Goal: Task Accomplishment & Management: Manage account settings

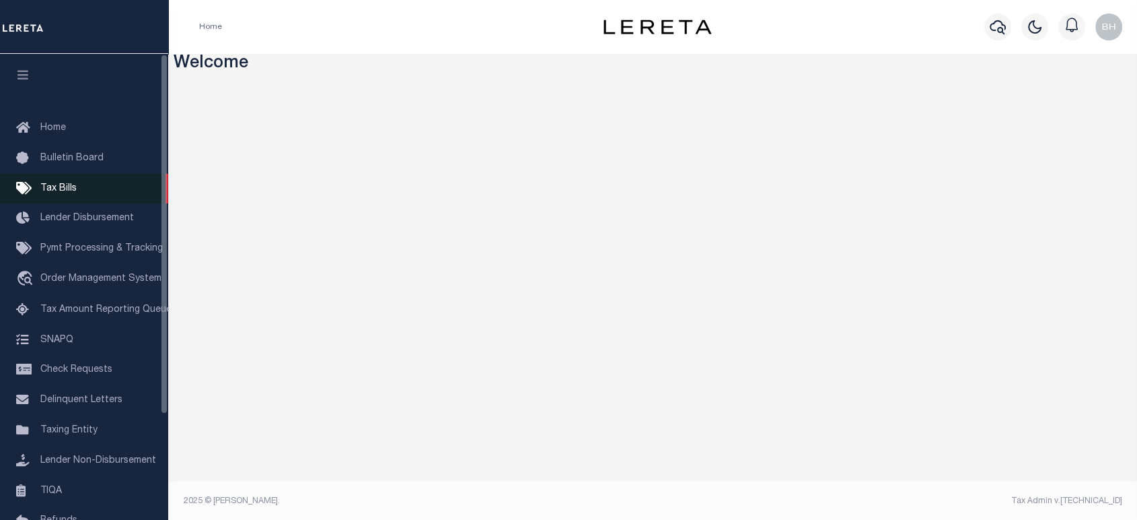
click at [48, 186] on span "Tax Bills" at bounding box center [58, 188] width 36 height 9
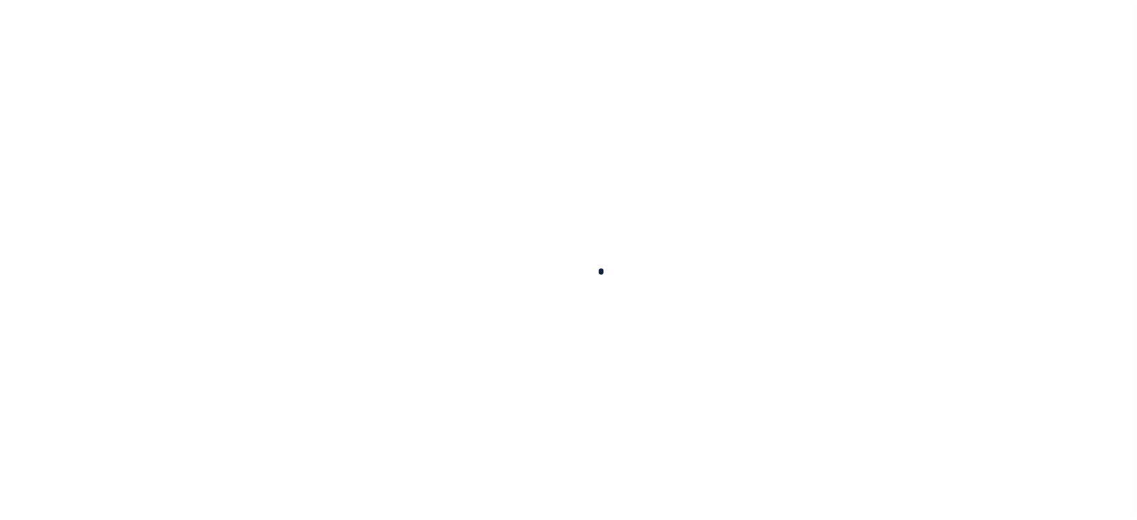
select select
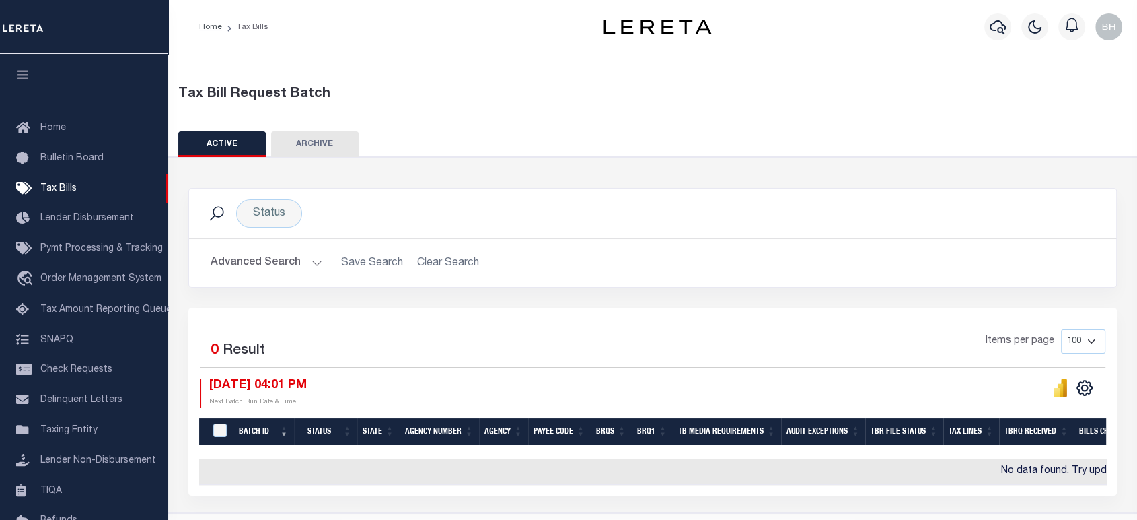
click at [250, 259] on button "Advanced Search" at bounding box center [267, 263] width 112 height 26
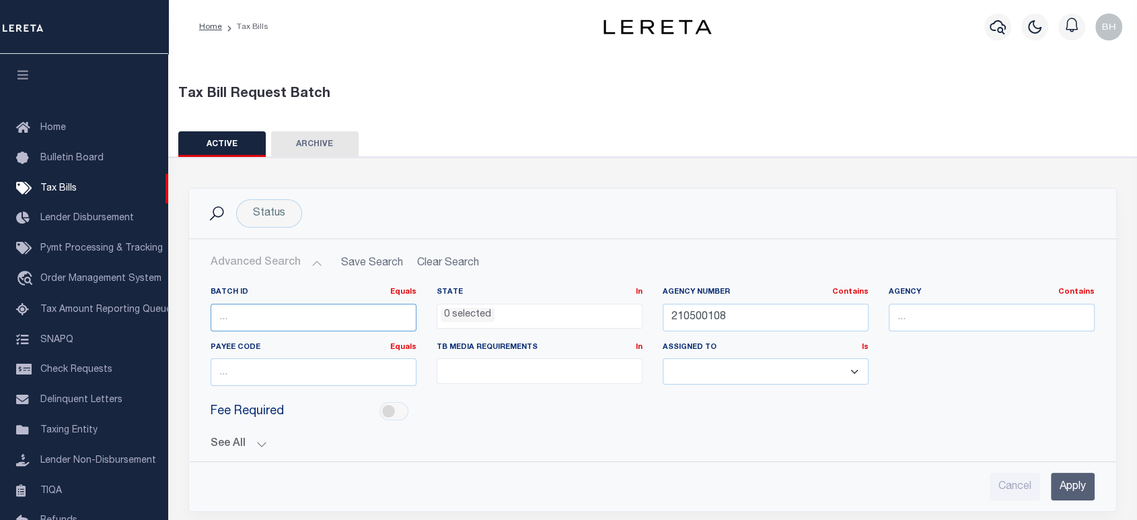
click at [283, 324] on input "number" at bounding box center [314, 318] width 206 height 28
paste input "62852"
type input "62852"
drag, startPoint x: 694, startPoint y: 306, endPoint x: 487, endPoint y: 298, distance: 206.8
click at [487, 298] on div "Batch ID Equals Equals Is Not Equal To Is Greater Than Is Less Than 62852 State…" at bounding box center [653, 342] width 904 height 110
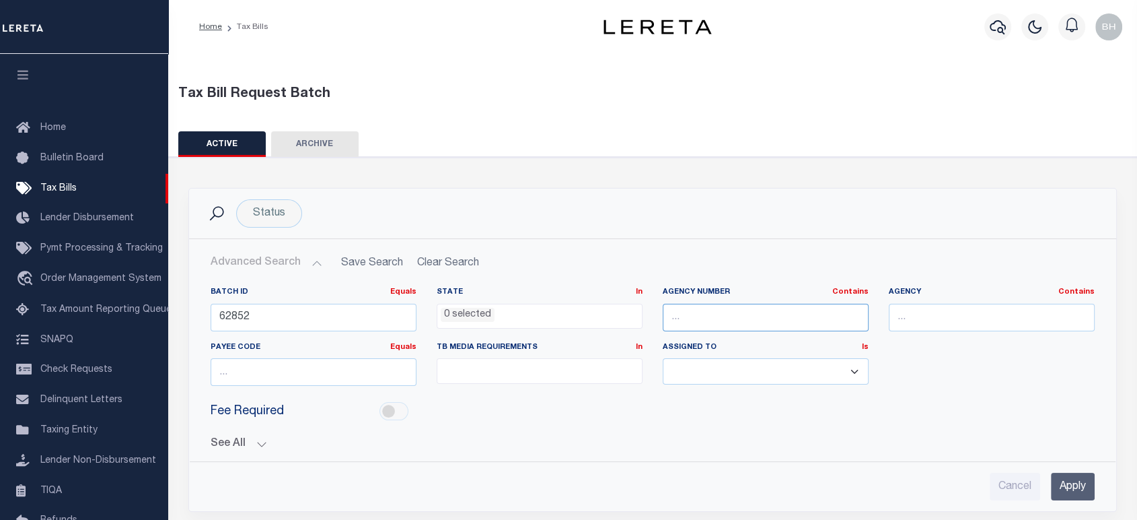
scroll to position [149, 0]
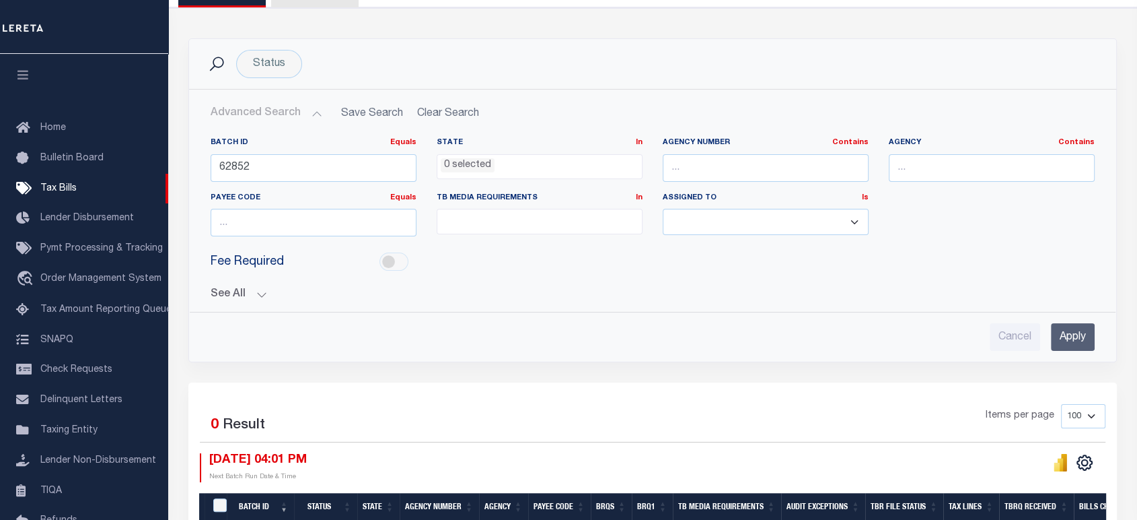
click at [1068, 346] on input "Apply" at bounding box center [1073, 337] width 44 height 28
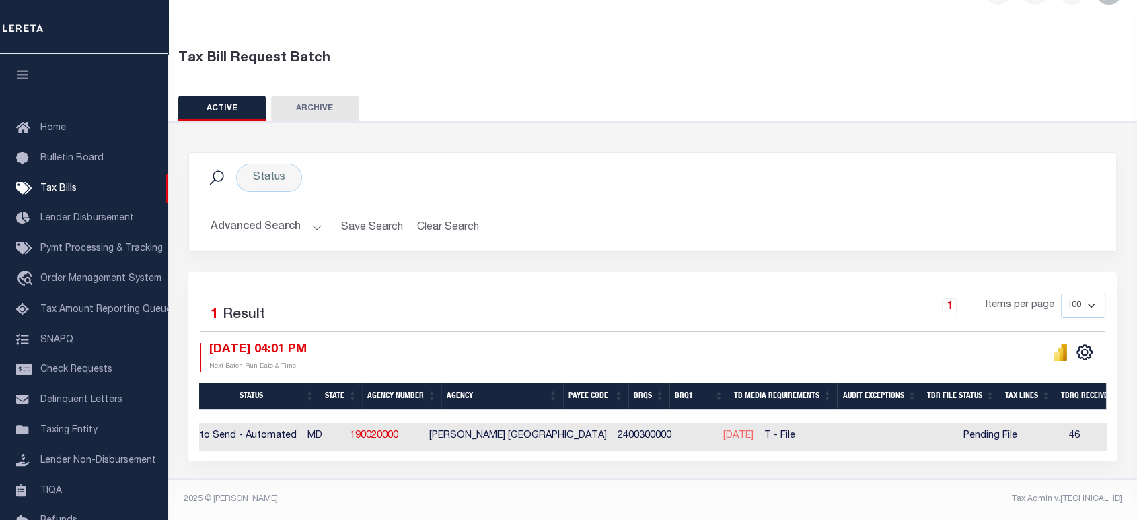
scroll to position [0, 0]
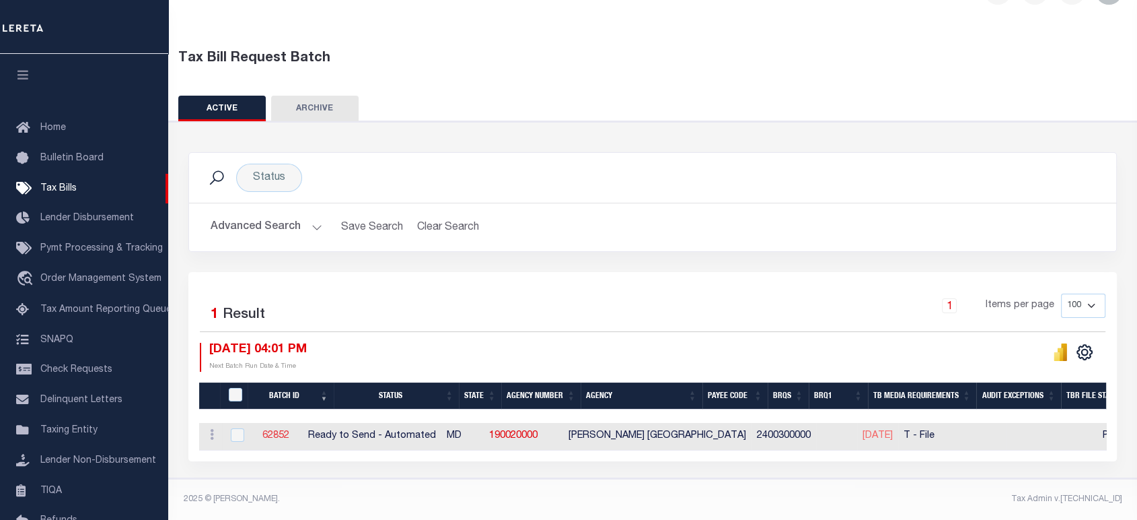
click at [289, 431] on link "62852" at bounding box center [275, 435] width 27 height 9
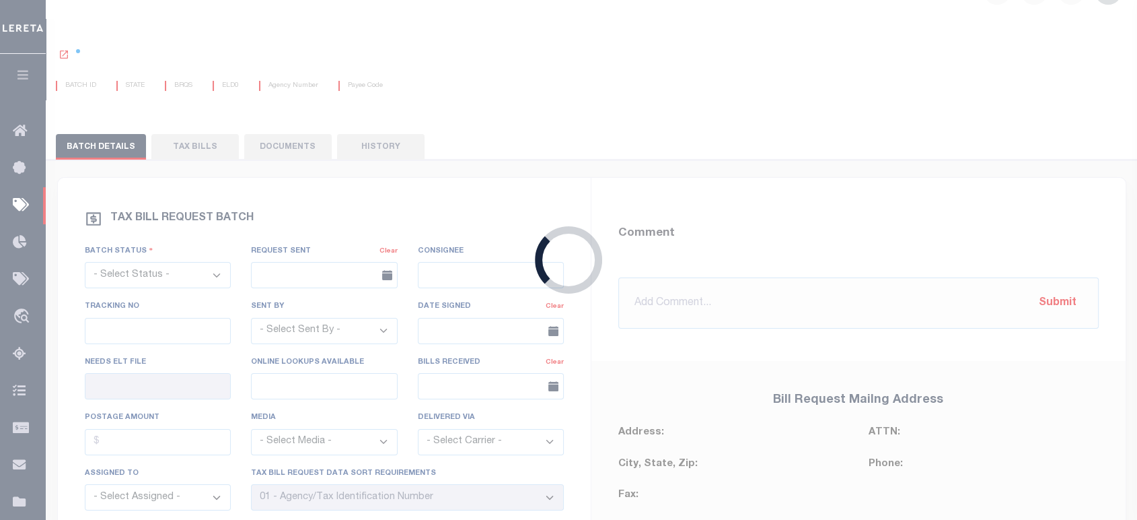
select select "RTA"
type input "Yes"
select select "27"
select select "22"
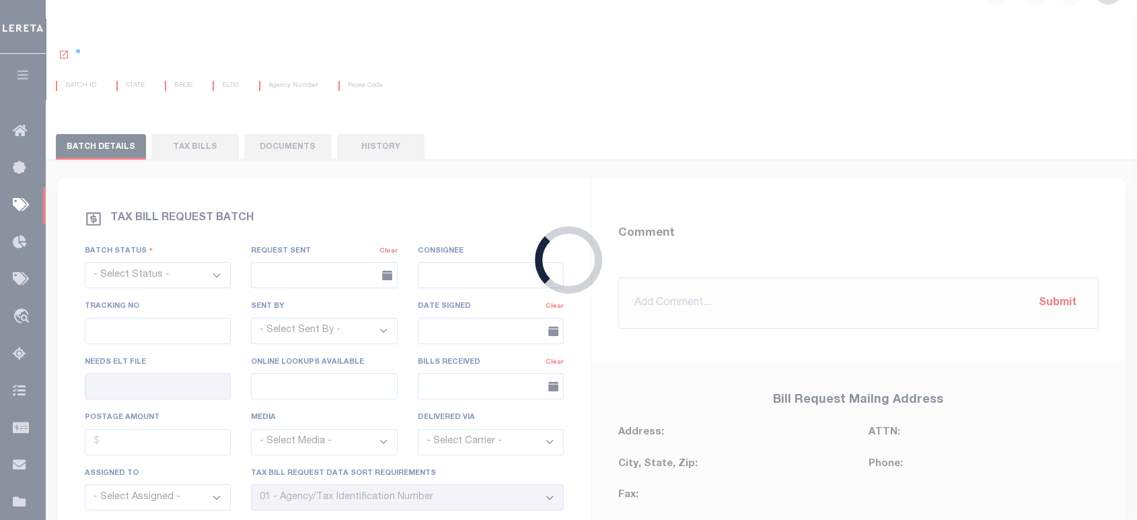
select select "1"
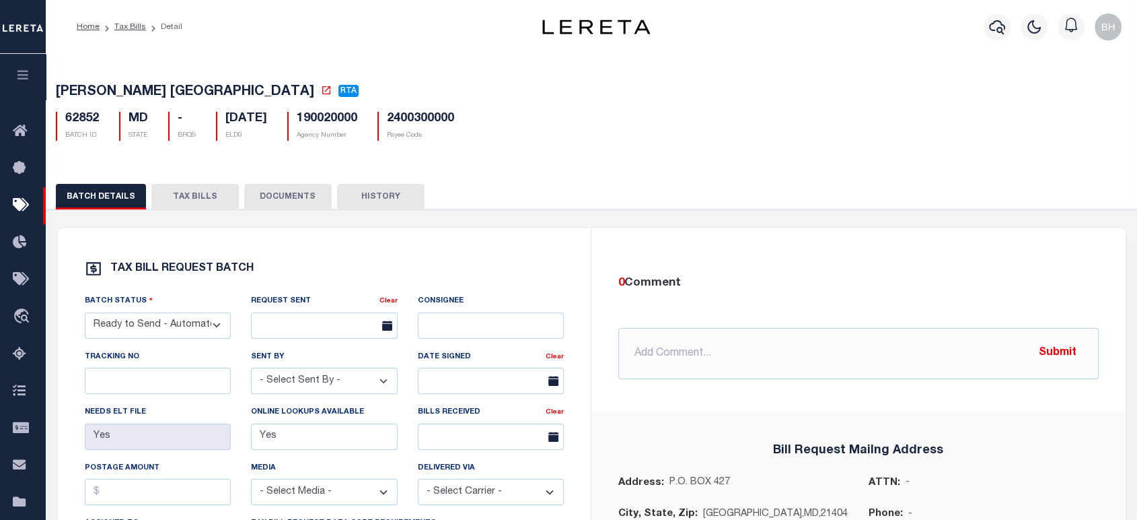
click at [195, 177] on div "BATCH DETAILS TAX BILLS DOCUMENTS HISTORY" at bounding box center [592, 501] width 1104 height 667
click at [192, 197] on button "TAX BILLS" at bounding box center [194, 197] width 87 height 26
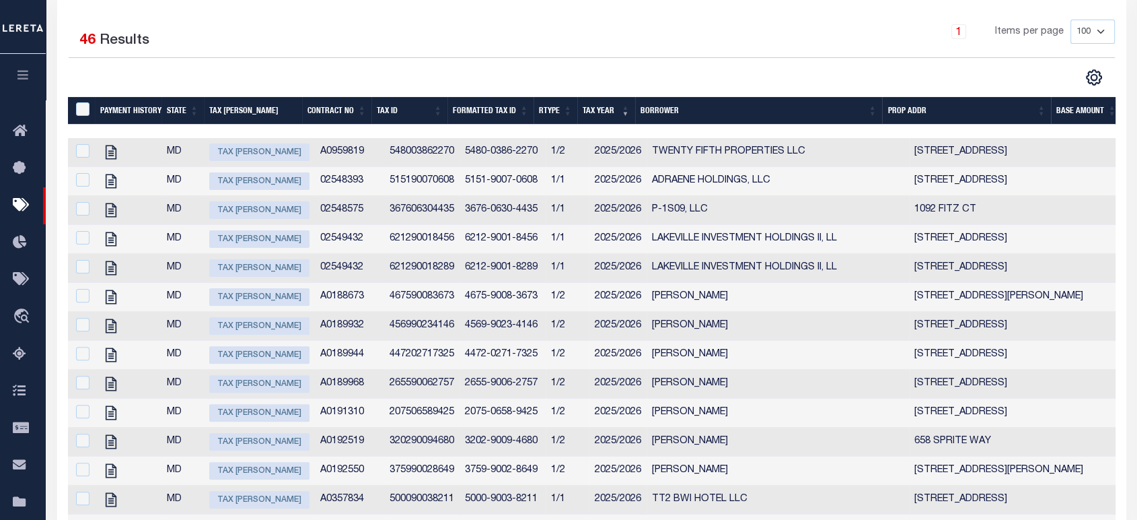
scroll to position [44, 0]
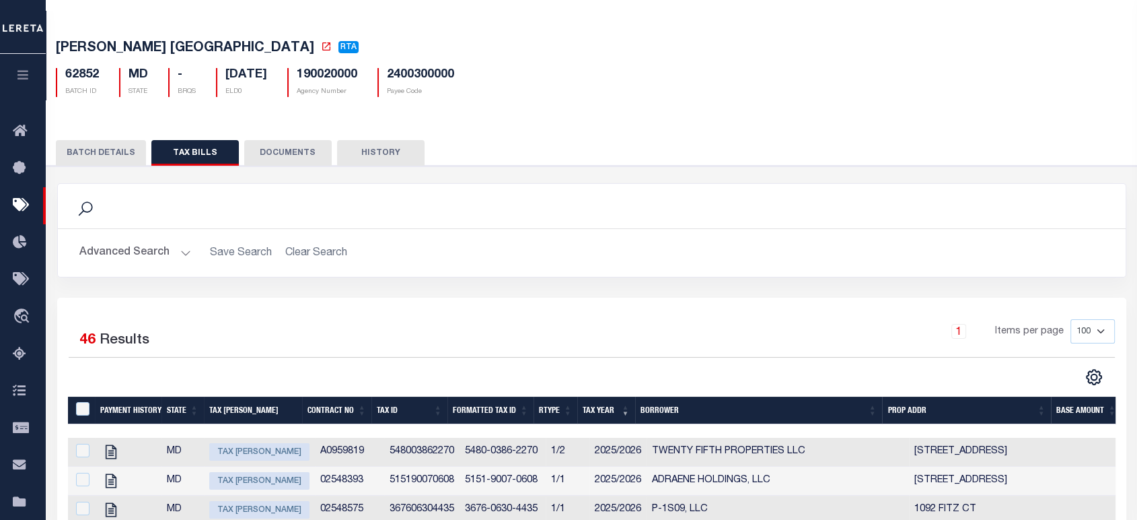
drag, startPoint x: 130, startPoint y: 252, endPoint x: 196, endPoint y: 232, distance: 68.8
click at [130, 252] on button "Advanced Search" at bounding box center [135, 253] width 112 height 26
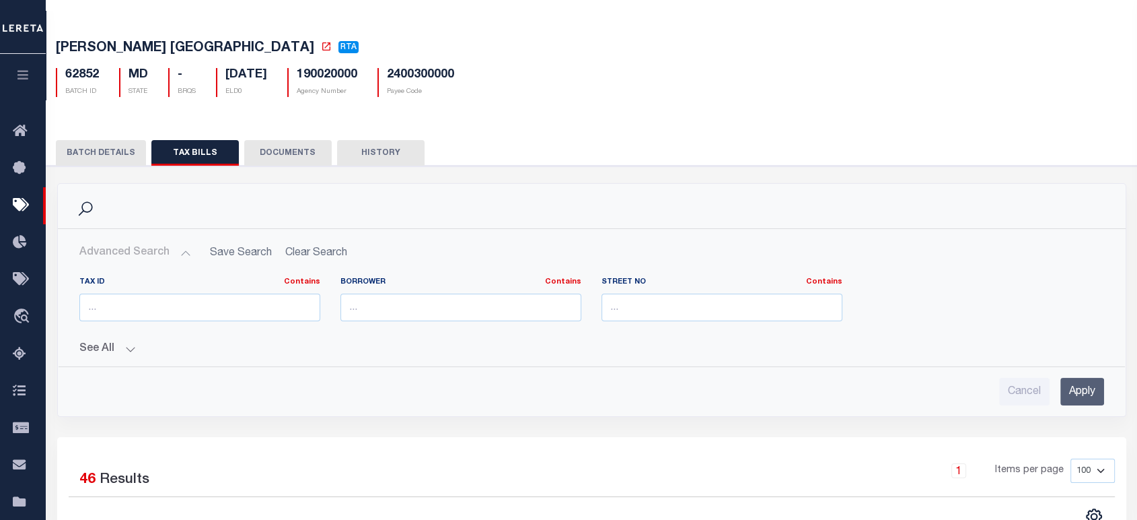
click at [106, 357] on div "Tax Id Contains Contains Is [GEOGRAPHIC_DATA] Contains Contains Is Contains" at bounding box center [592, 335] width 1046 height 139
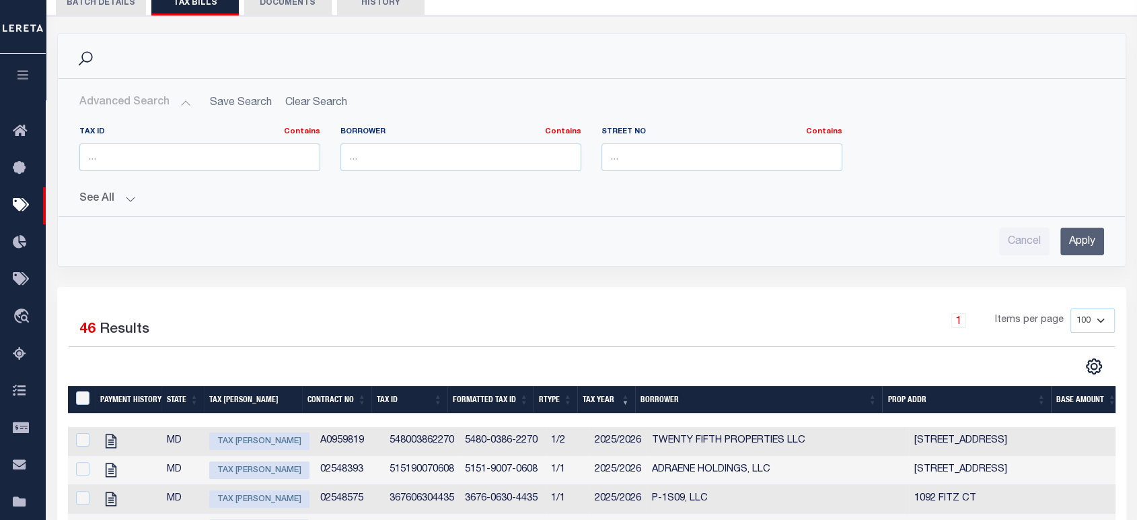
click at [92, 197] on button "See All" at bounding box center [591, 198] width 1025 height 13
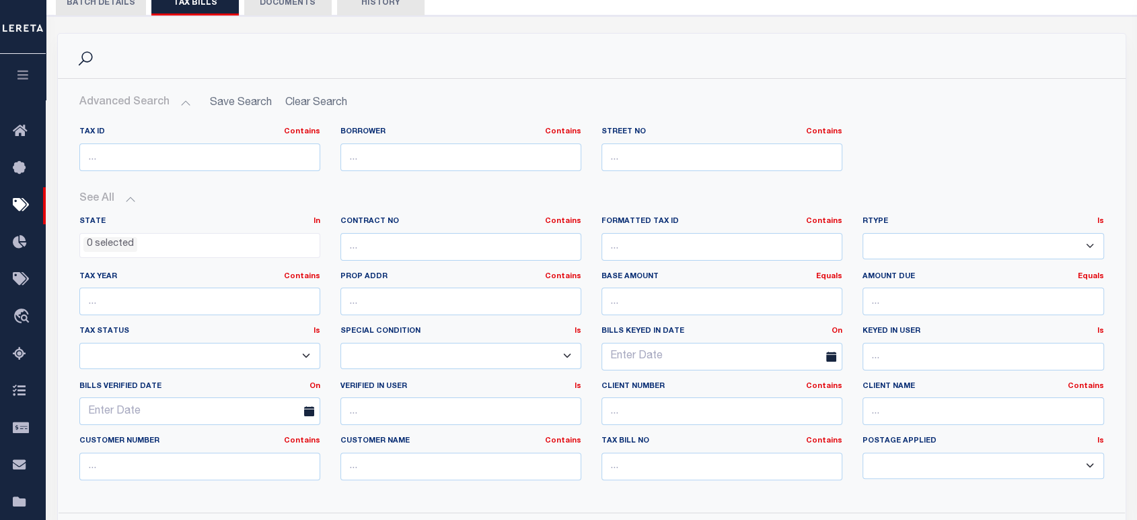
click at [914, 246] on select "1/1 1/12 1/2 1/3 1/4 1/5 1/6 10/12 11/12 12/12 2/12 2/2 2/3 2/4 2/5 2/6 3/12 3/…" at bounding box center [983, 246] width 241 height 26
select select "1/1"
click at [863, 234] on select "1/1 1/12 1/2 1/3 1/4 1/5 1/6 10/12 11/12 12/12 2/12 2/2 2/3 2/4 2/5 2/6 3/12 3/…" at bounding box center [983, 246] width 241 height 26
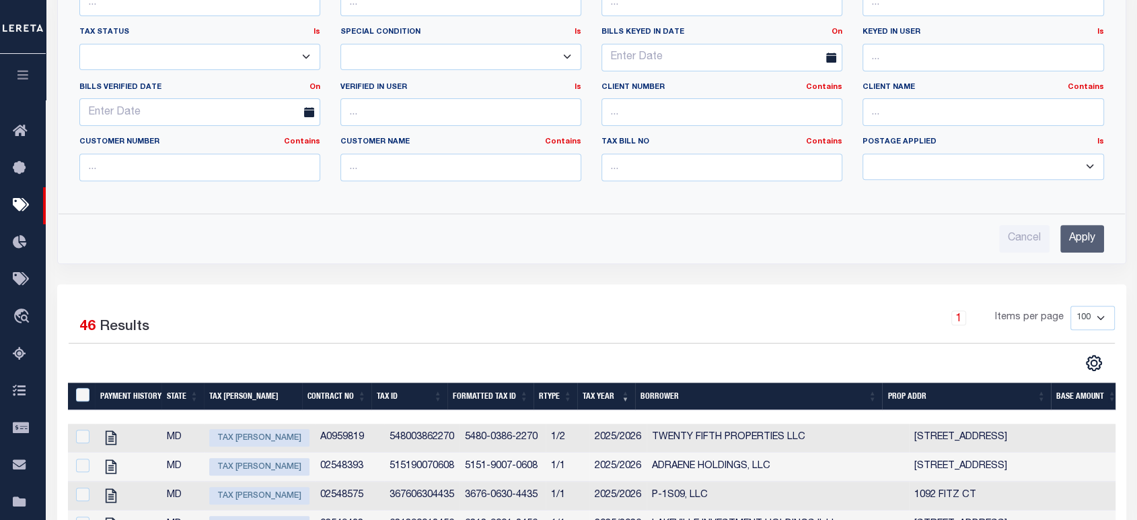
click at [1083, 238] on input "Apply" at bounding box center [1083, 239] width 44 height 28
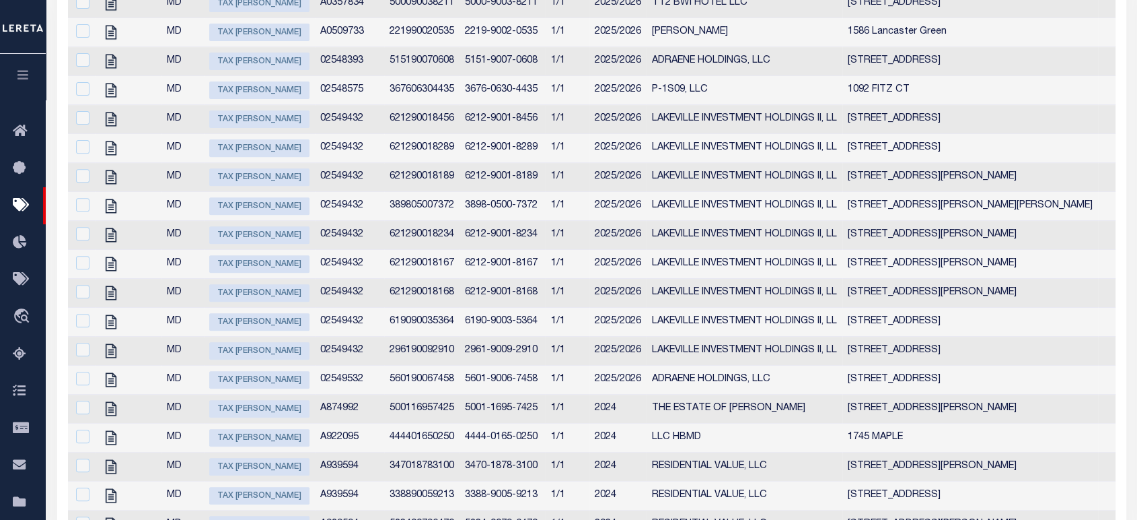
scroll to position [193, 0]
